Goal: Task Accomplishment & Management: Use online tool/utility

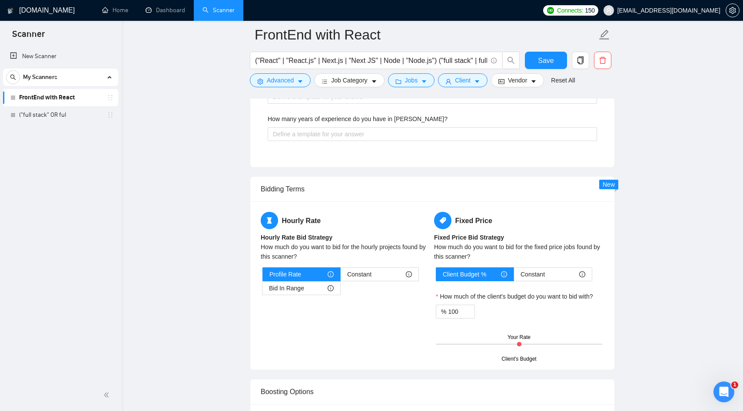
scroll to position [29, 0]
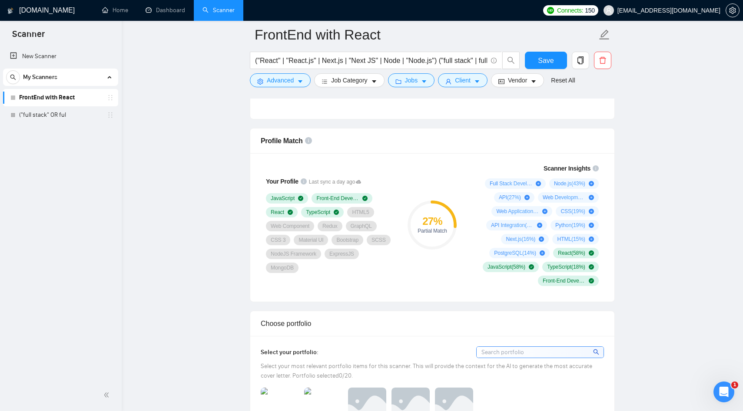
scroll to position [527, 0]
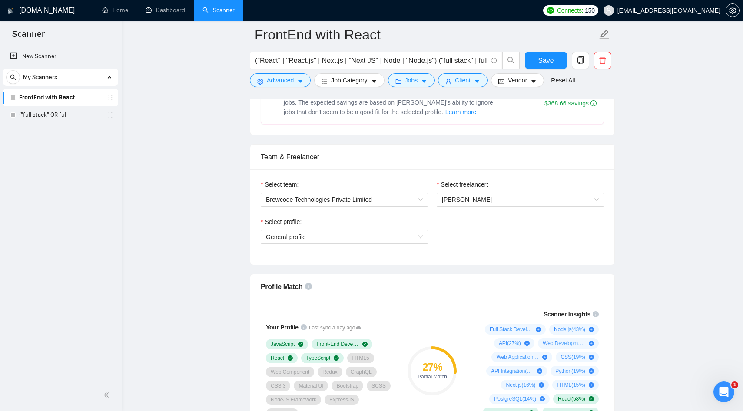
scroll to position [411, 0]
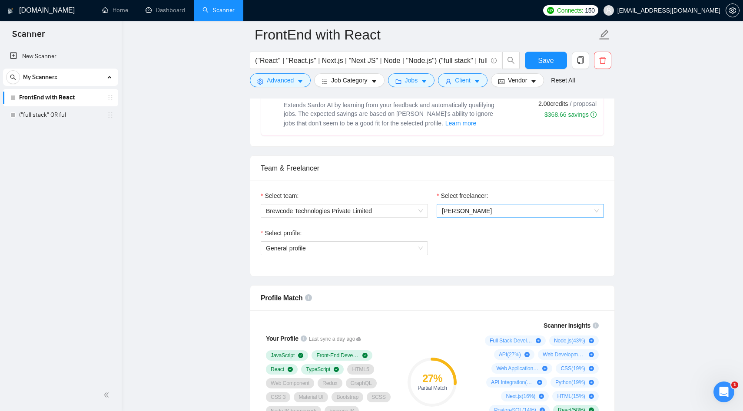
click at [511, 218] on span "[PERSON_NAME]" at bounding box center [520, 211] width 157 height 13
click at [360, 242] on div "Select profile:" at bounding box center [344, 235] width 167 height 13
click at [345, 252] on span "General profile" at bounding box center [344, 248] width 157 height 13
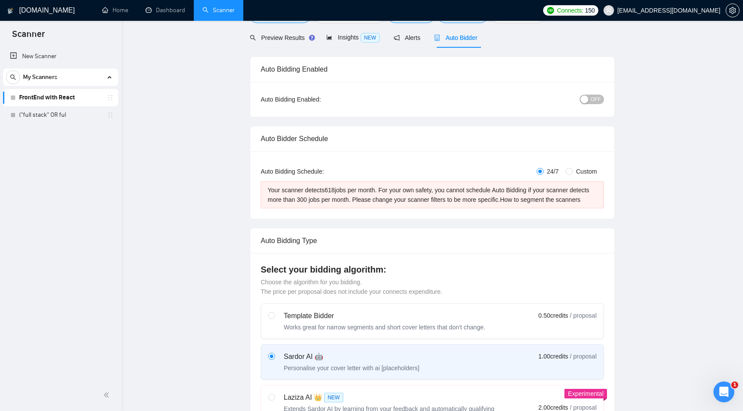
scroll to position [0, 0]
